Goal: Information Seeking & Learning: Learn about a topic

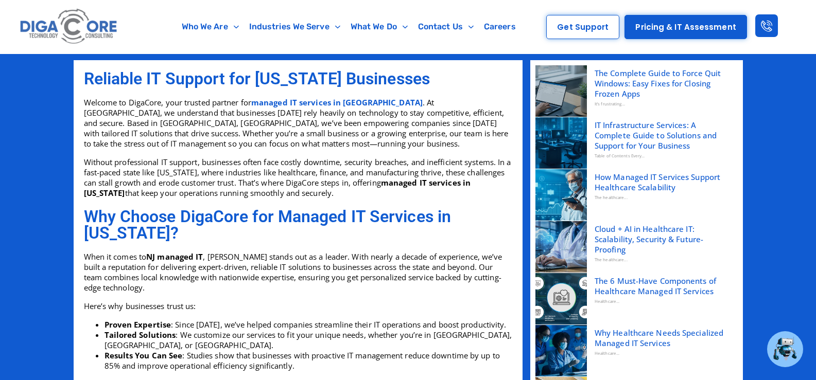
scroll to position [257, 0]
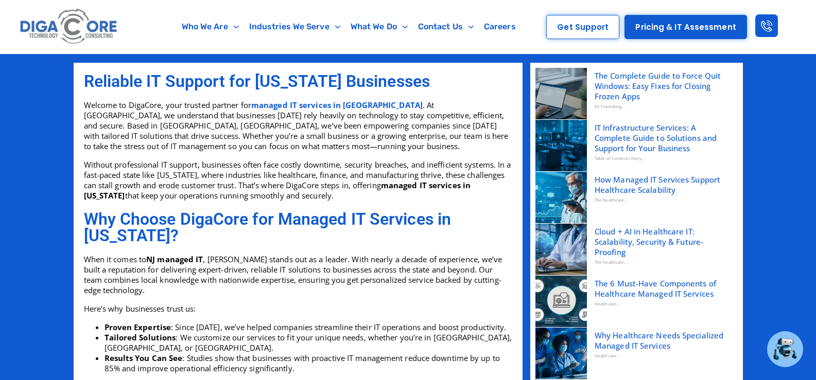
click at [306, 110] on p "Welcome to DigaCore, your trusted partner for managed IT services in [GEOGRAPHI…" at bounding box center [298, 125] width 428 height 51
click at [306, 109] on link "managed IT services in [GEOGRAPHIC_DATA]" at bounding box center [336, 105] width 171 height 10
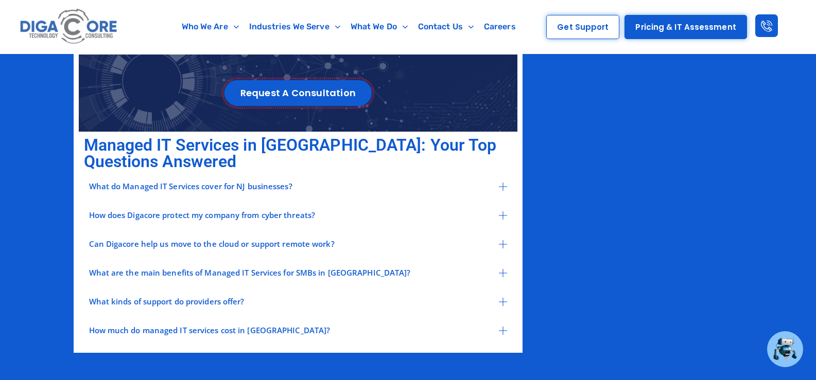
scroll to position [1749, 0]
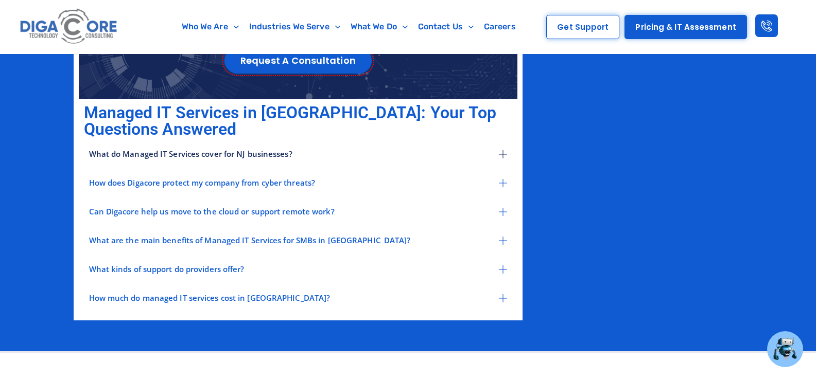
click at [487, 148] on div "What do Managed IT Services cover for NJ businesses?" at bounding box center [298, 154] width 428 height 13
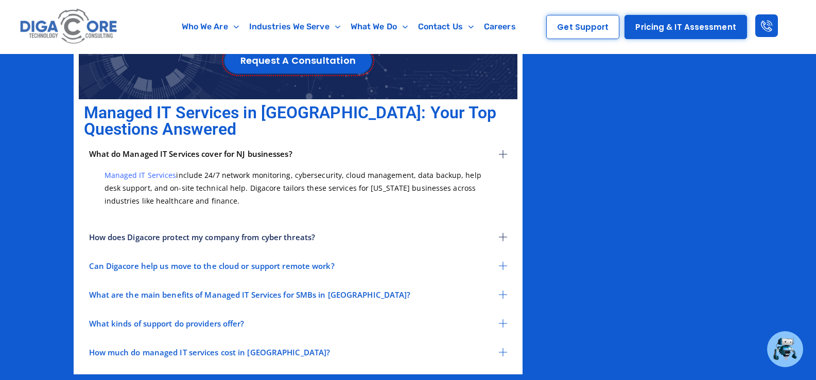
click at [474, 231] on div "How does Digacore protect my company from cyber threats?" at bounding box center [298, 237] width 428 height 13
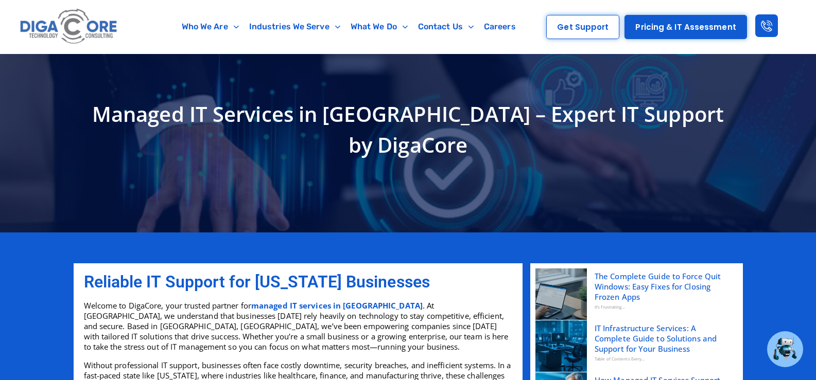
scroll to position [54, 0]
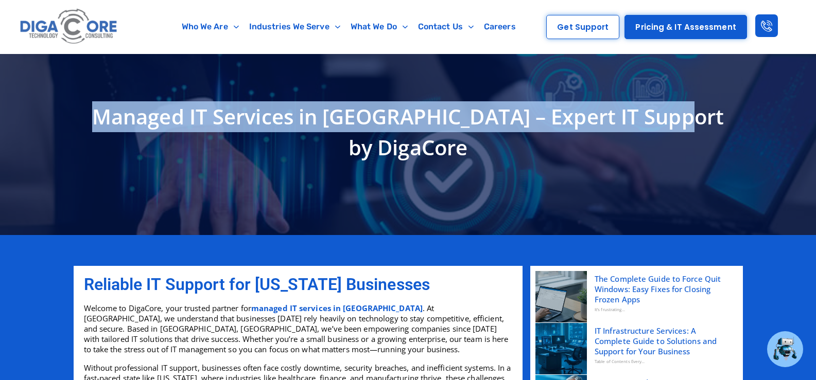
drag, startPoint x: 109, startPoint y: 136, endPoint x: 708, endPoint y: 127, distance: 599.5
click at [708, 127] on h1 "Managed IT Services in [GEOGRAPHIC_DATA] – Expert IT Support by DigaCore" at bounding box center [408, 132] width 659 height 62
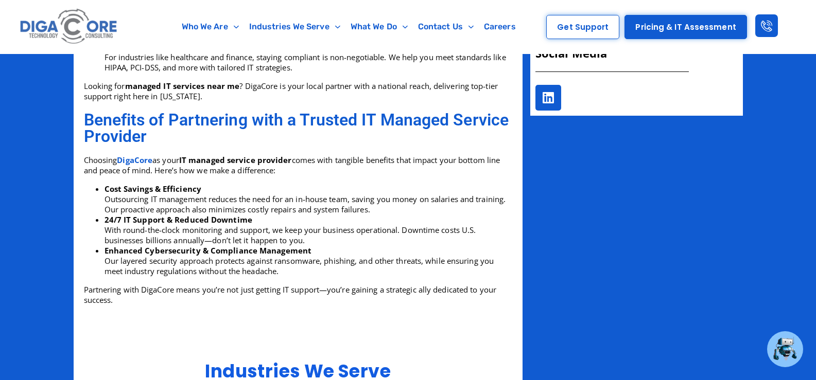
scroll to position [826, 0]
